Goal: Task Accomplishment & Management: Manage account settings

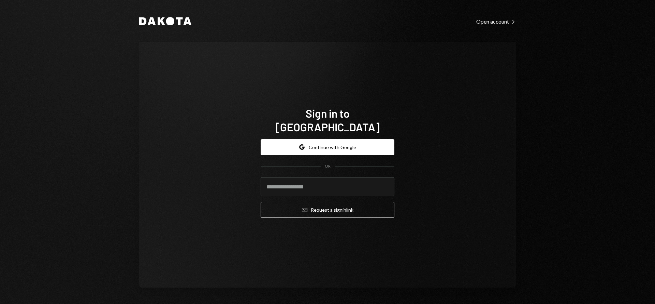
click at [375, 296] on div "Dakota Open account Right Caret Sign in to [GEOGRAPHIC_DATA] Google Continue wi…" at bounding box center [328, 152] width 410 height 304
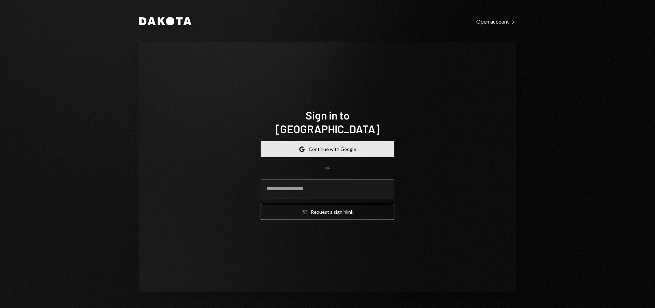
click at [329, 141] on button "Google Continue with Google" at bounding box center [328, 149] width 134 height 16
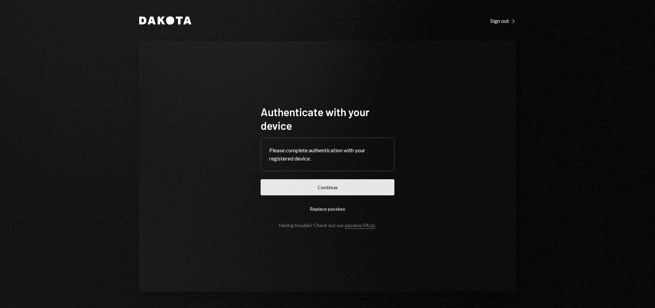
click at [333, 189] on button "Continue" at bounding box center [328, 187] width 134 height 16
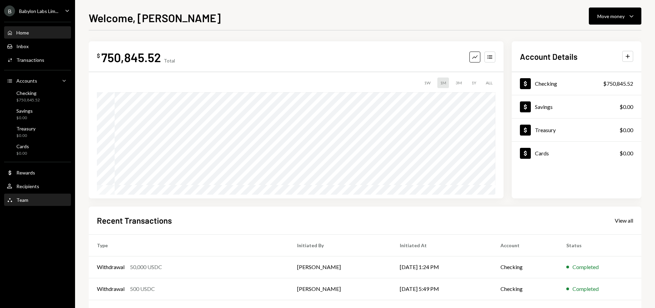
click at [40, 202] on div "Team Team" at bounding box center [37, 200] width 61 height 6
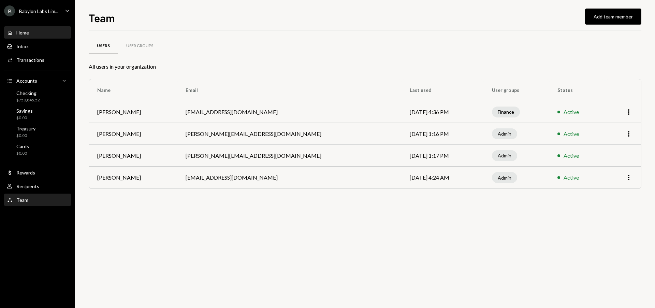
click at [34, 33] on div "Home Home" at bounding box center [37, 33] width 61 height 6
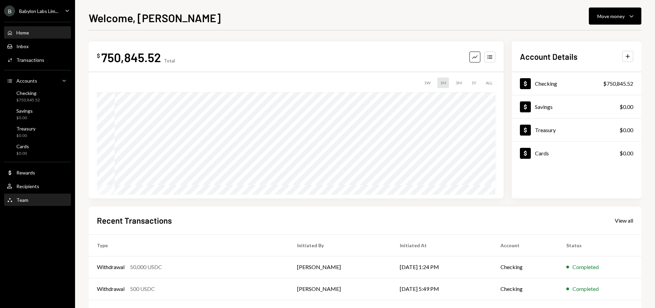
click at [41, 201] on div "Team Team" at bounding box center [37, 200] width 61 height 6
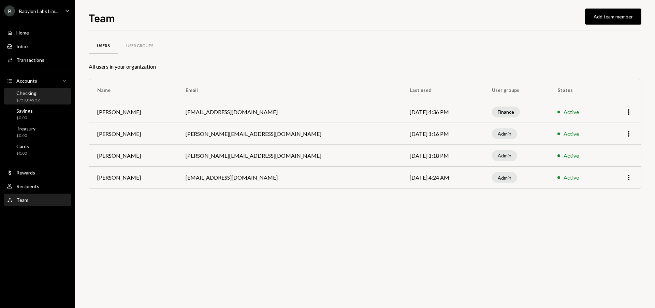
click at [36, 96] on div "Checking" at bounding box center [28, 93] width 24 height 6
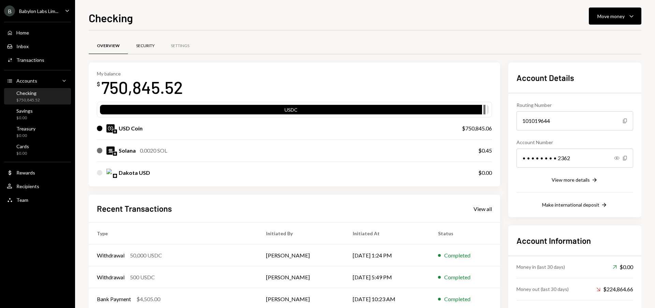
click at [146, 43] on div "Security" at bounding box center [145, 46] width 18 height 6
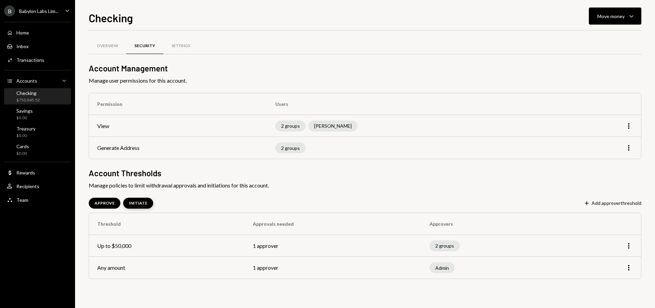
click at [136, 202] on div "INITIATE" at bounding box center [138, 203] width 18 height 6
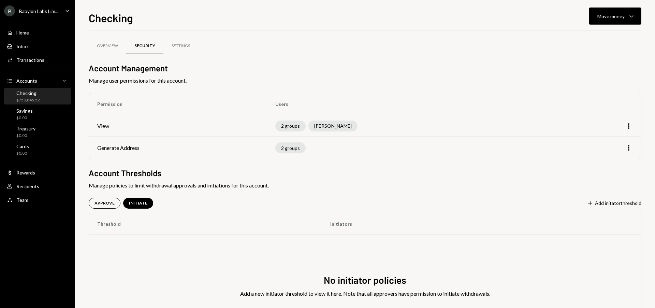
click at [610, 203] on button "Plus Add initator threshold" at bounding box center [614, 204] width 55 height 8
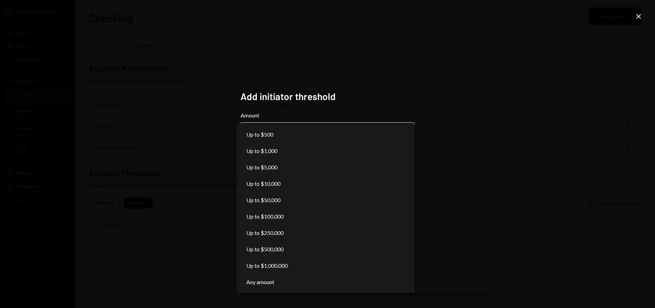
click at [297, 135] on body "**********" at bounding box center [327, 154] width 655 height 308
select select "***"
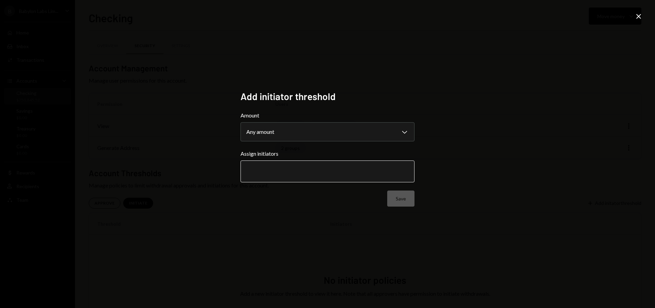
click at [273, 174] on input "text" at bounding box center [327, 171] width 163 height 6
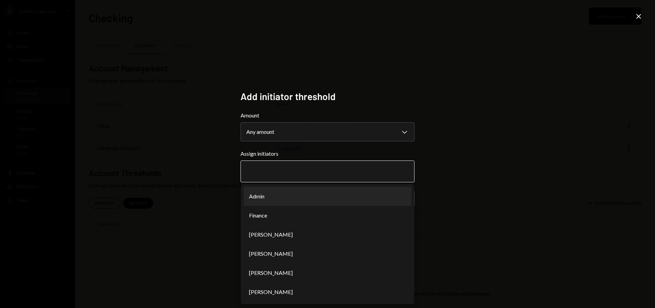
click at [274, 201] on li "Admin" at bounding box center [328, 196] width 168 height 19
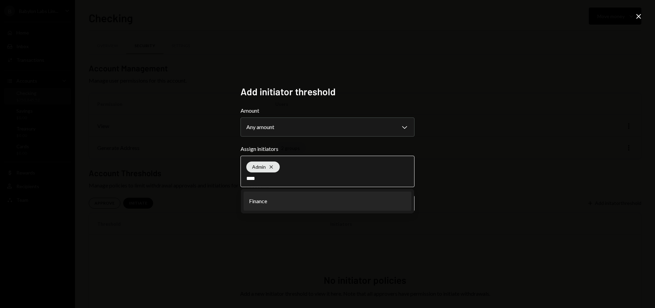
type input "****"
click at [269, 203] on li "Finance" at bounding box center [328, 201] width 168 height 19
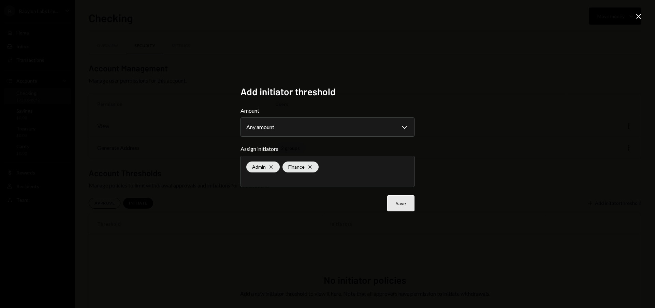
click at [397, 201] on button "Save" at bounding box center [400, 203] width 27 height 16
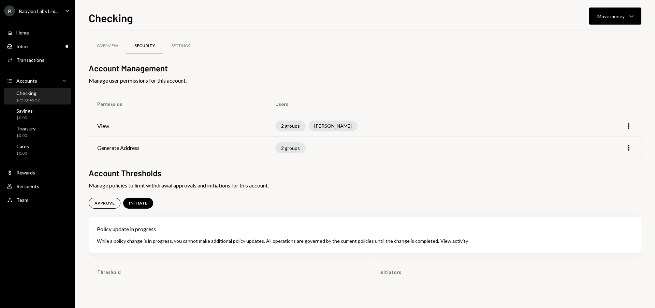
click at [41, 14] on div "B Babylon Labs Lim..." at bounding box center [31, 10] width 54 height 11
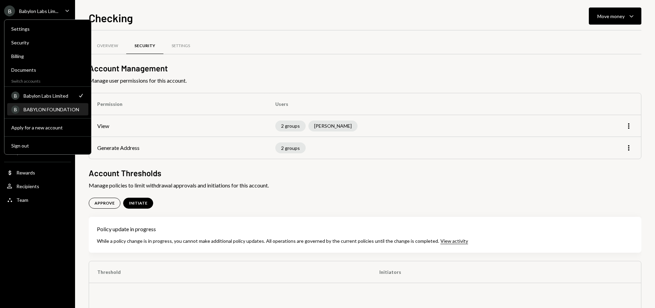
click at [48, 111] on div "BABYLON FOUNDATION" at bounding box center [54, 110] width 61 height 6
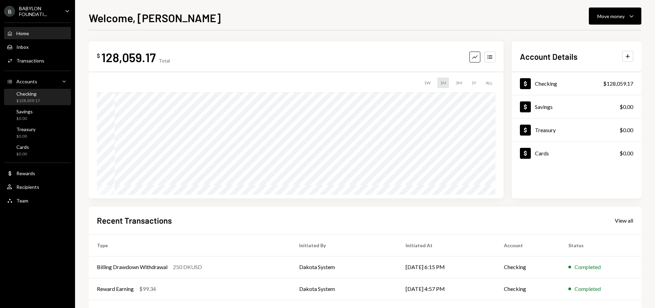
click at [41, 95] on div "Checking $128,059.17" at bounding box center [37, 97] width 61 height 13
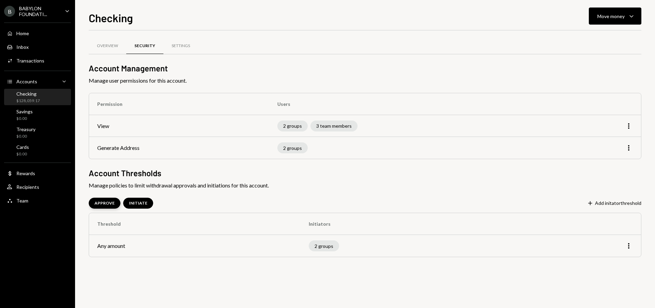
click at [106, 201] on div "APPROVE" at bounding box center [105, 203] width 20 height 6
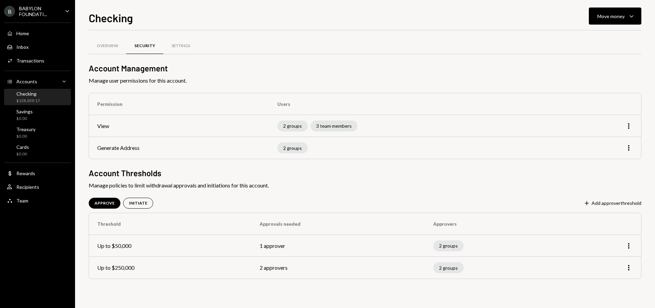
click at [33, 10] on div "BABYLON FOUNDATI..." at bounding box center [39, 11] width 40 height 12
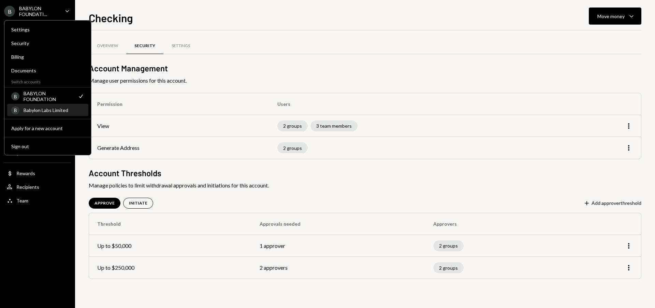
click at [45, 111] on div "Babylon Labs Limited" at bounding box center [54, 110] width 61 height 6
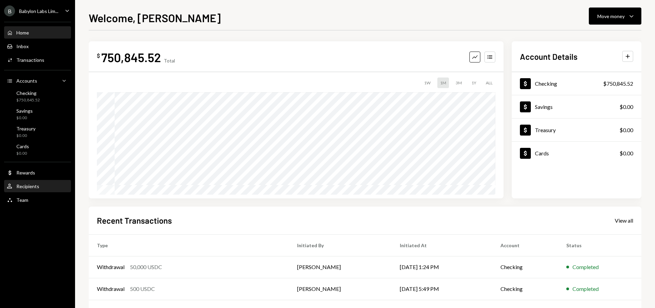
click at [42, 186] on div "User Recipients" at bounding box center [37, 186] width 61 height 6
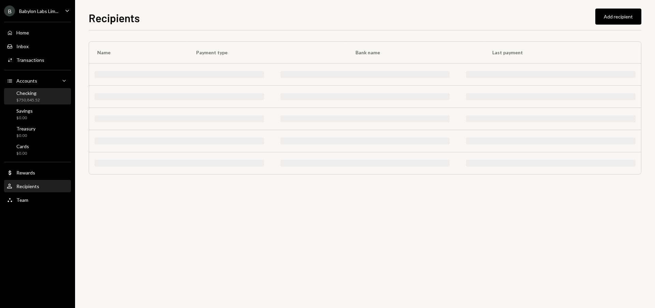
click at [24, 90] on div "Checking" at bounding box center [28, 93] width 24 height 6
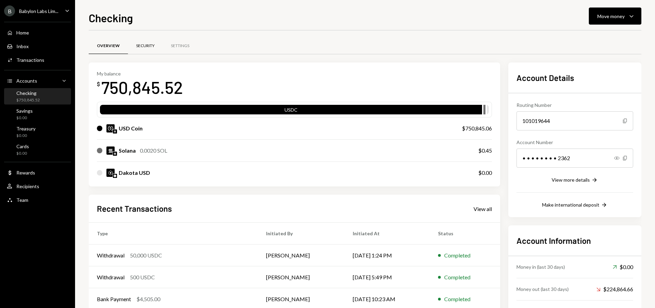
click at [140, 45] on div "Security" at bounding box center [145, 46] width 18 height 6
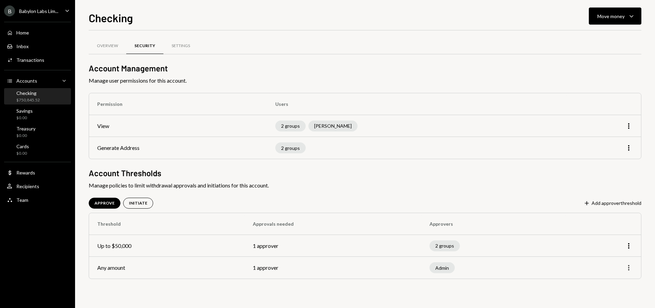
click at [629, 267] on icon "button" at bounding box center [629, 267] width 1 height 5
click at [613, 295] on div "Remove" at bounding box center [613, 294] width 34 height 12
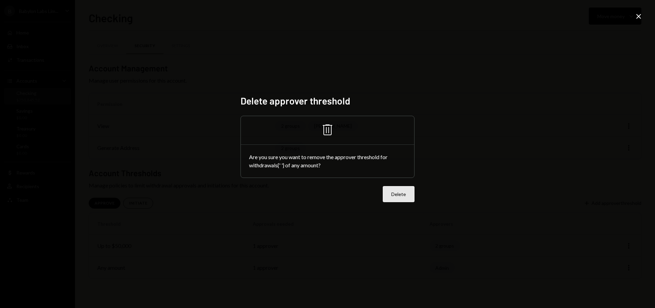
click at [395, 195] on button "Delete" at bounding box center [399, 194] width 32 height 16
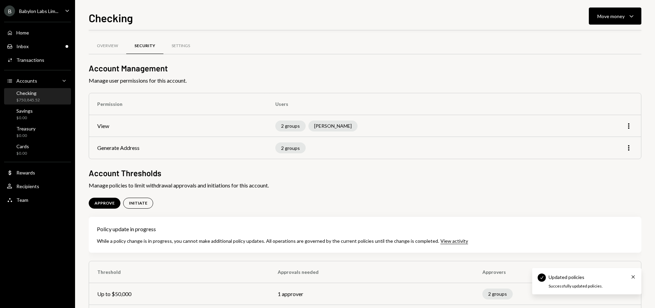
scroll to position [33, 0]
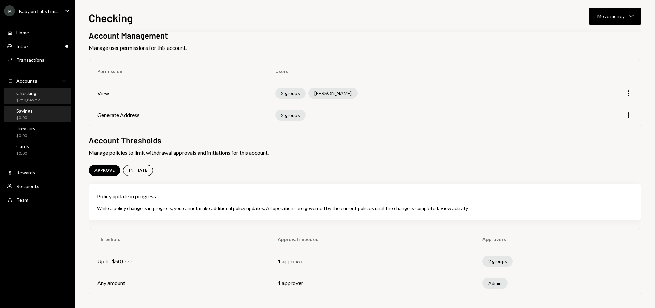
click at [29, 108] on div "Savings" at bounding box center [24, 111] width 16 height 6
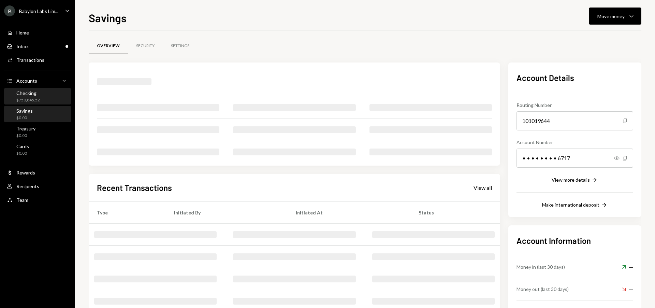
click at [33, 97] on div "$750,845.52" at bounding box center [28, 100] width 24 height 6
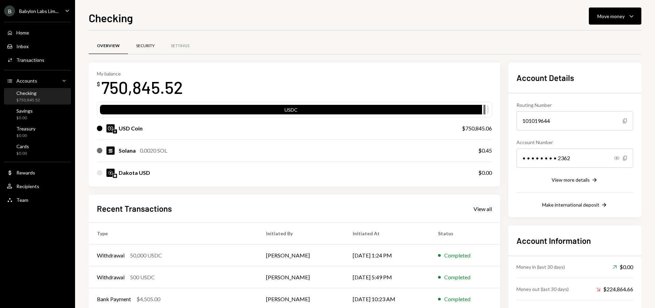
click at [147, 45] on div "Security" at bounding box center [145, 46] width 18 height 6
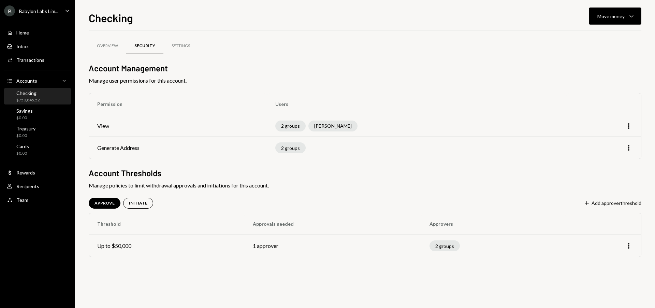
click at [609, 203] on button "Plus Add approver threshold" at bounding box center [613, 204] width 58 height 8
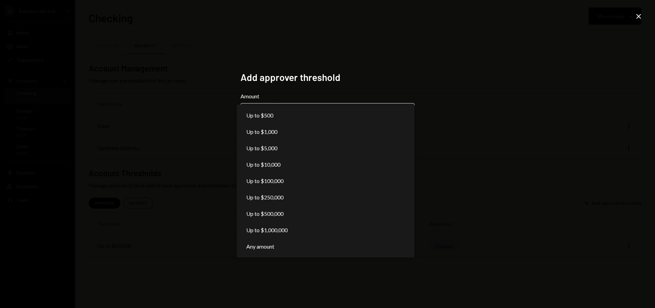
click at [282, 111] on body "**********" at bounding box center [327, 154] width 655 height 308
select select "******"
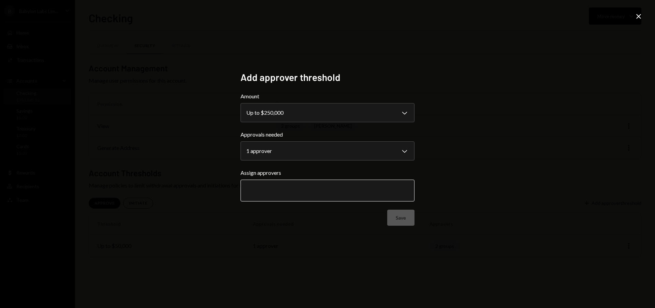
click at [291, 189] on input "text" at bounding box center [327, 190] width 163 height 6
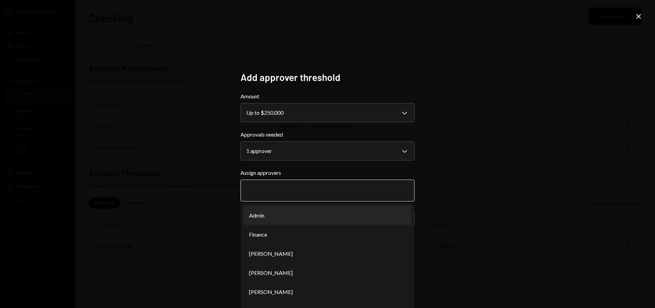
click at [287, 218] on li "Admin" at bounding box center [328, 215] width 168 height 19
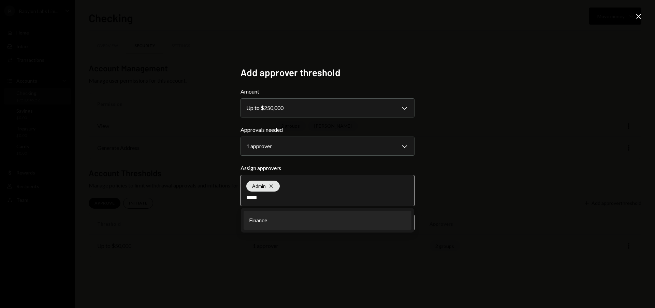
type input "*****"
click at [313, 224] on li "Finance" at bounding box center [328, 220] width 168 height 19
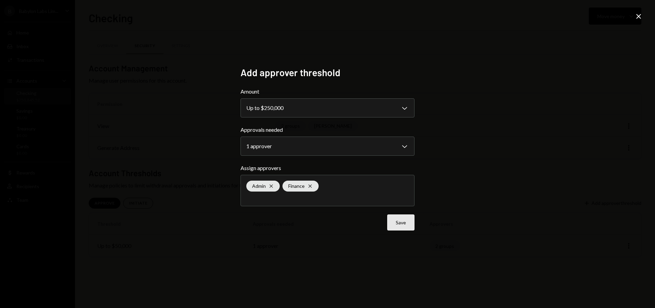
click at [405, 224] on button "Save" at bounding box center [400, 222] width 27 height 16
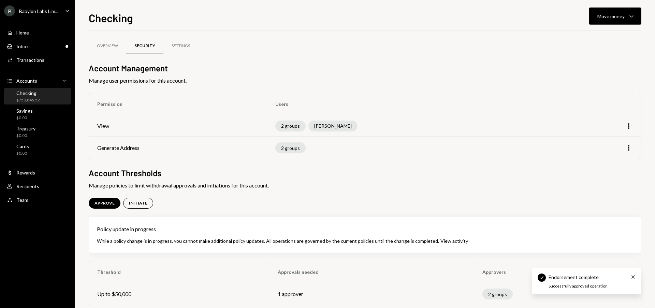
scroll to position [11, 0]
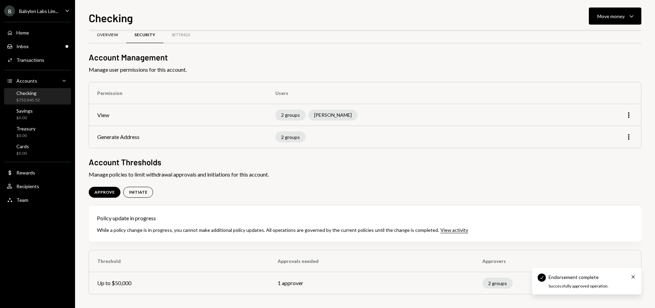
click at [106, 37] on div "Overview" at bounding box center [107, 35] width 21 height 6
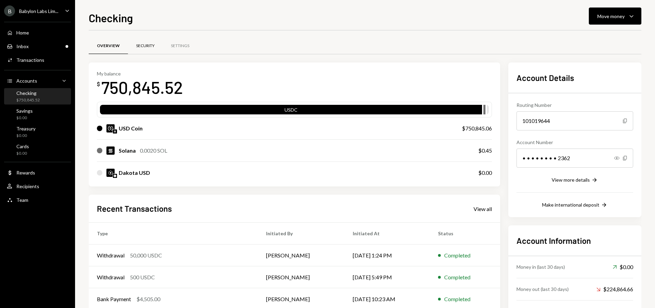
click at [148, 47] on div "Security" at bounding box center [145, 46] width 18 height 6
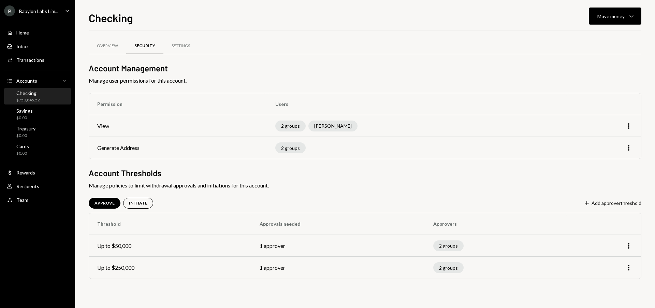
click at [40, 10] on div "Babylon Labs Lim..." at bounding box center [38, 11] width 39 height 6
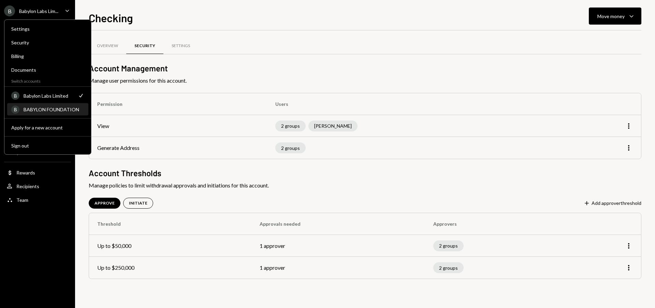
click at [52, 112] on div "B BABYLON FOUNDATION" at bounding box center [47, 110] width 73 height 12
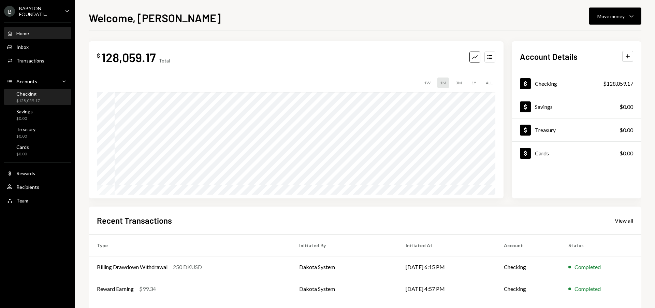
click at [42, 97] on div "Checking $128,059.17" at bounding box center [37, 97] width 61 height 13
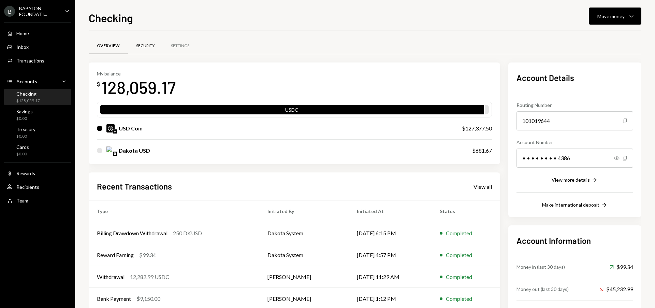
click at [146, 44] on div "Security" at bounding box center [145, 46] width 18 height 6
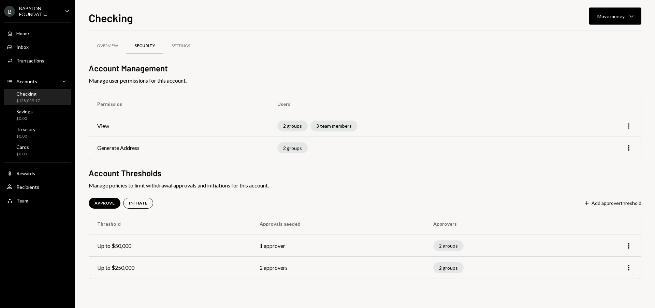
click at [627, 126] on icon "More" at bounding box center [629, 126] width 8 height 8
click at [614, 140] on div "Edit" at bounding box center [613, 141] width 34 height 12
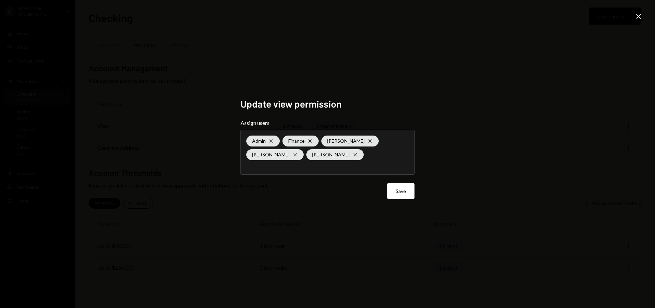
click at [637, 18] on icon "Close" at bounding box center [639, 16] width 8 height 8
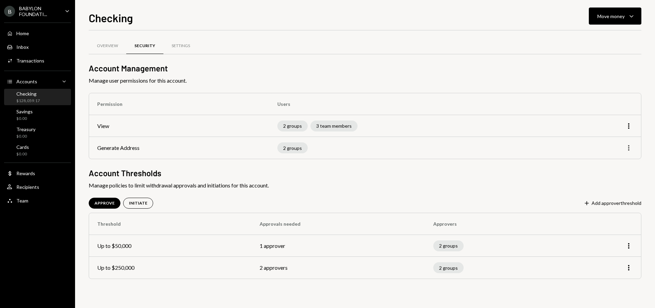
click at [626, 149] on icon "More" at bounding box center [629, 148] width 8 height 8
click at [613, 165] on div "Edit" at bounding box center [613, 162] width 34 height 12
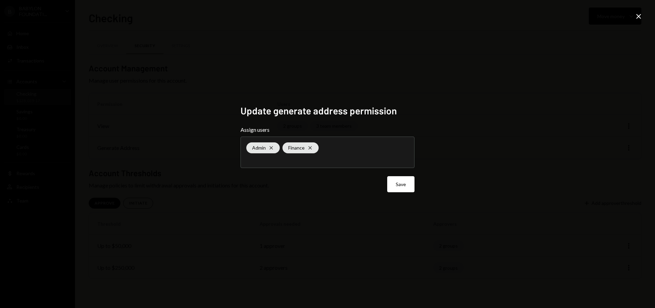
click at [638, 15] on icon at bounding box center [639, 16] width 5 height 5
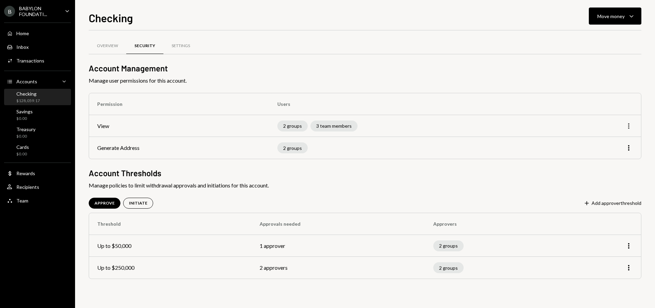
click at [628, 126] on icon "More" at bounding box center [629, 126] width 8 height 8
click at [609, 141] on div "Edit" at bounding box center [613, 141] width 34 height 12
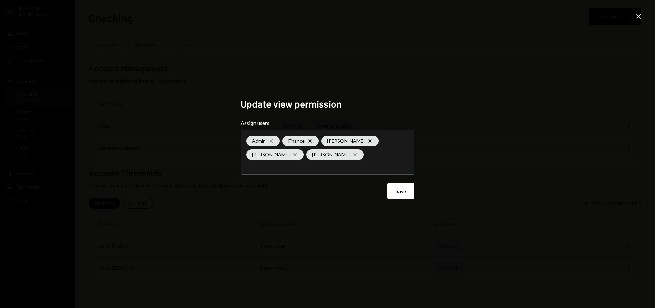
click at [640, 18] on icon "Close" at bounding box center [639, 16] width 8 height 8
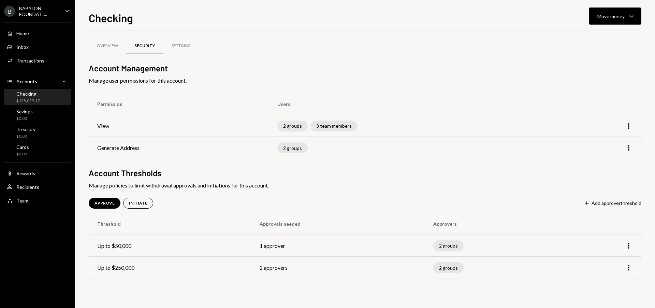
click at [43, 5] on div "BABYLON FOUNDATI..." at bounding box center [39, 11] width 40 height 12
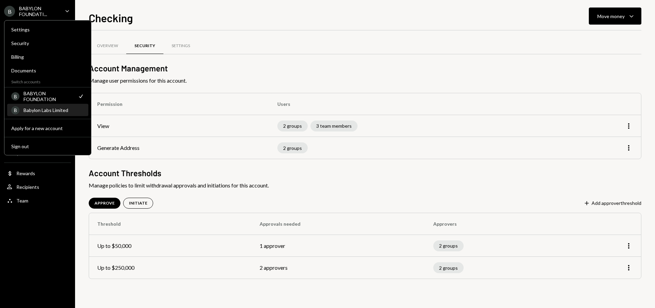
click at [42, 111] on div "Babylon Labs Limited" at bounding box center [54, 110] width 61 height 6
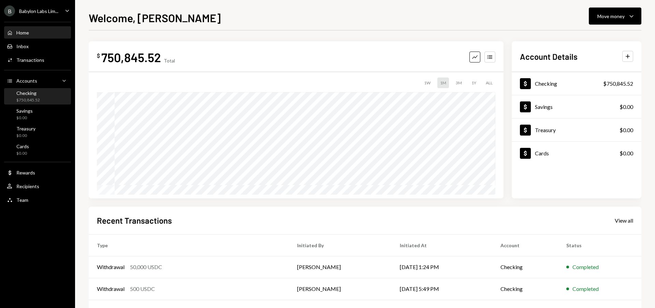
click at [33, 99] on div "$750,845.52" at bounding box center [28, 100] width 24 height 6
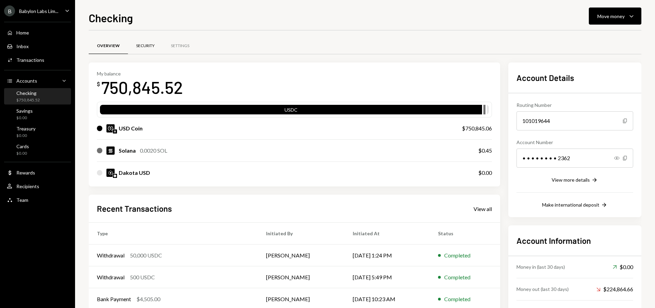
click at [145, 46] on div "Security" at bounding box center [145, 46] width 18 height 6
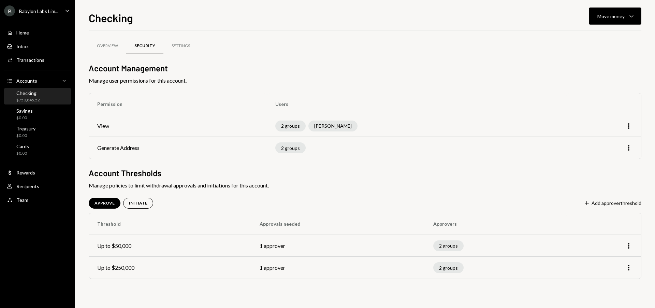
click at [32, 10] on div "Babylon Labs Lim..." at bounding box center [38, 11] width 39 height 6
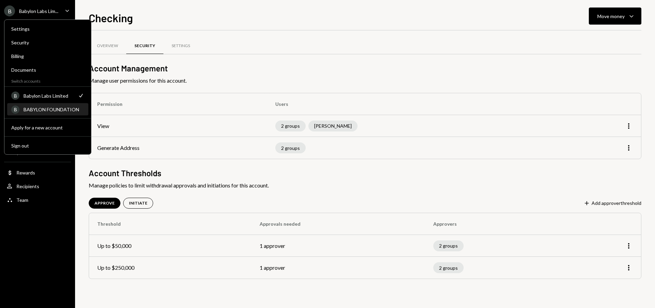
click at [53, 110] on div "BABYLON FOUNDATION" at bounding box center [54, 110] width 61 height 6
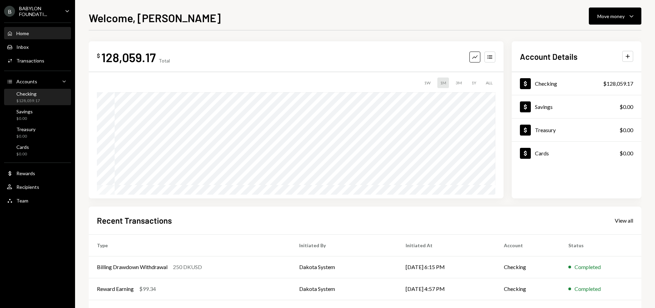
click at [48, 97] on div "Checking $128,059.17" at bounding box center [37, 97] width 61 height 13
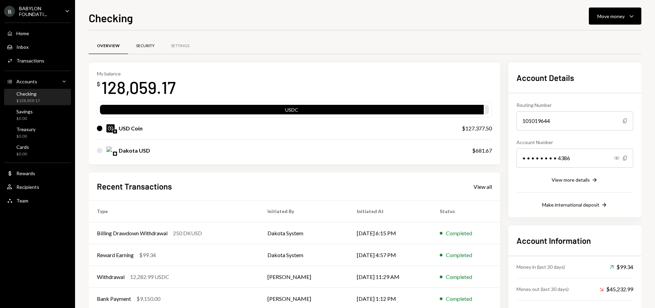
click at [152, 43] on div "Security" at bounding box center [145, 46] width 18 height 6
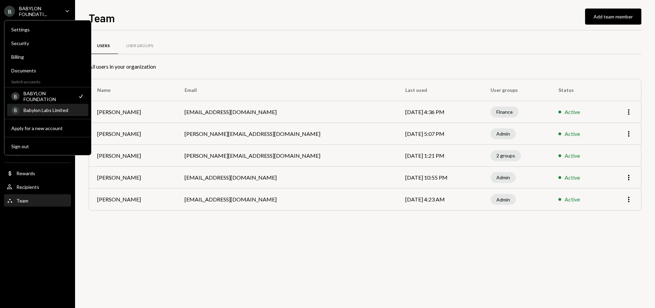
click at [48, 110] on div "Babylon Labs Limited" at bounding box center [54, 110] width 61 height 6
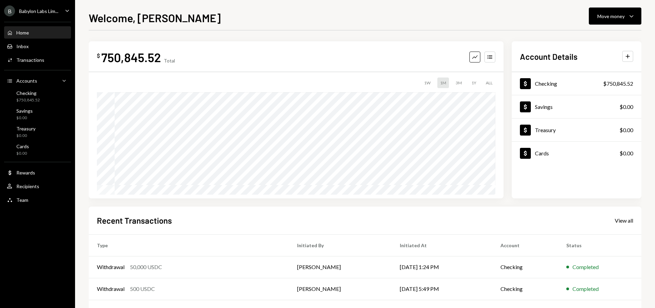
click at [44, 34] on div "Home Home" at bounding box center [37, 33] width 61 height 6
